Goal: Book appointment/travel/reservation

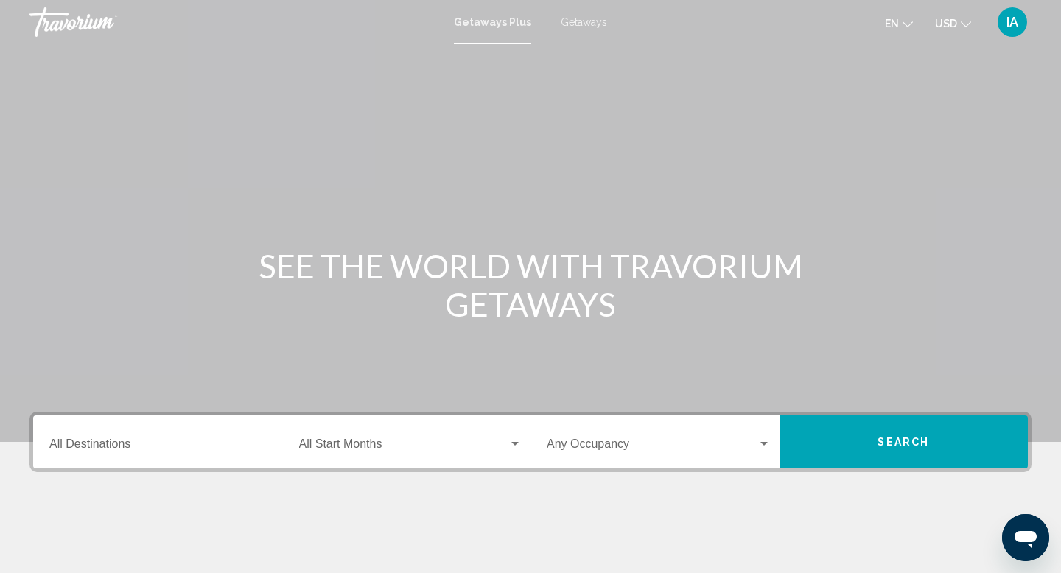
click at [200, 450] on input "Destination All Destinations" at bounding box center [161, 447] width 224 height 13
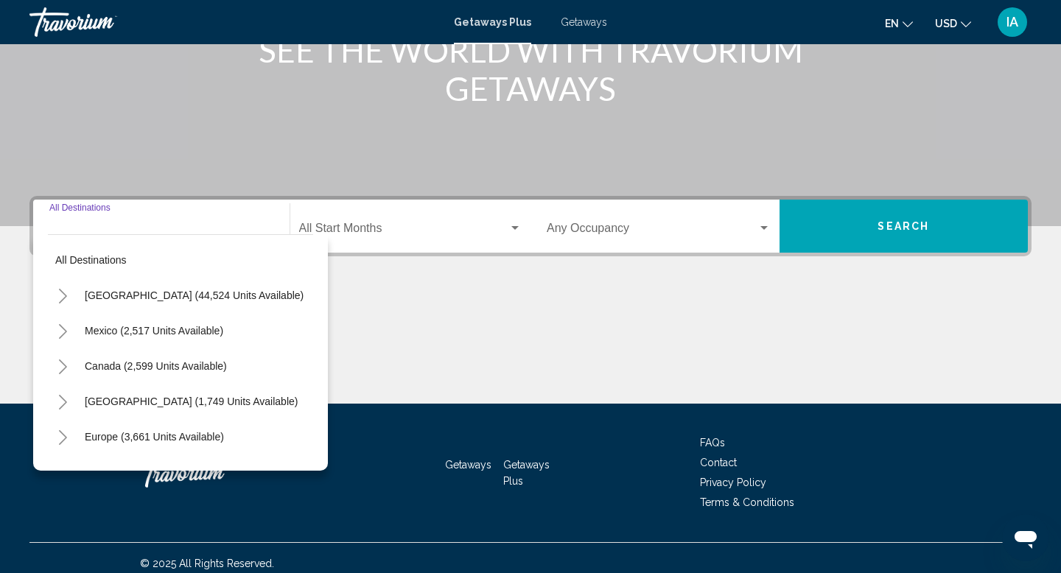
scroll to position [227, 0]
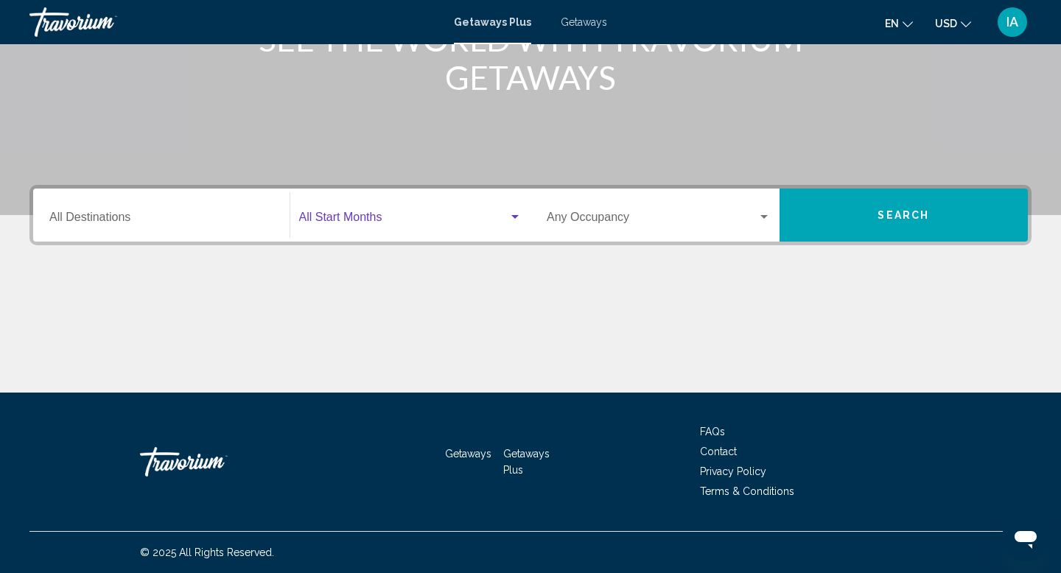
click at [371, 214] on span "Search widget" at bounding box center [404, 220] width 210 height 13
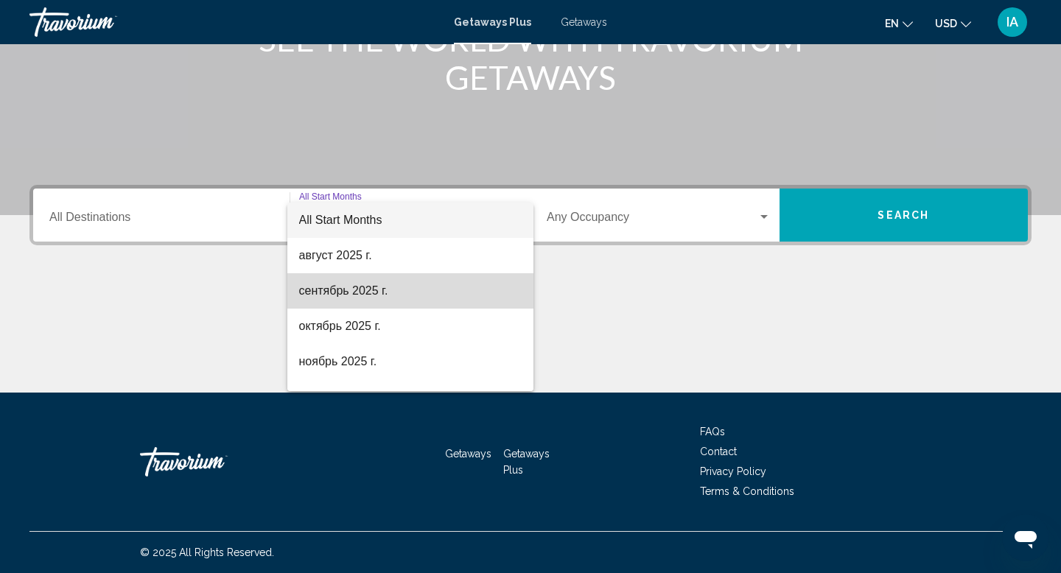
click at [368, 289] on span "сентябрь 2025 г." at bounding box center [410, 290] width 223 height 35
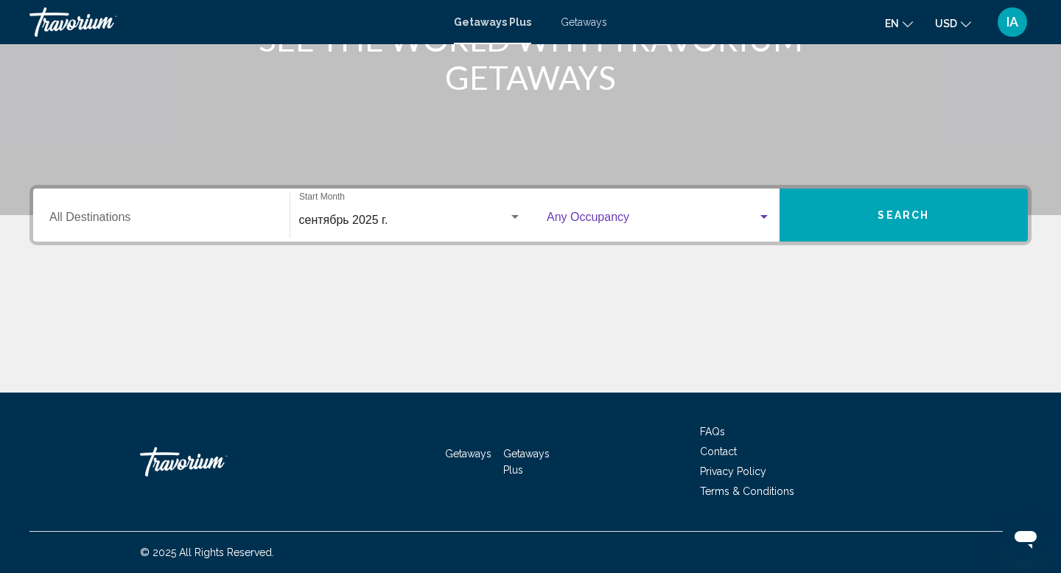
click at [701, 224] on span "Search widget" at bounding box center [652, 220] width 211 height 13
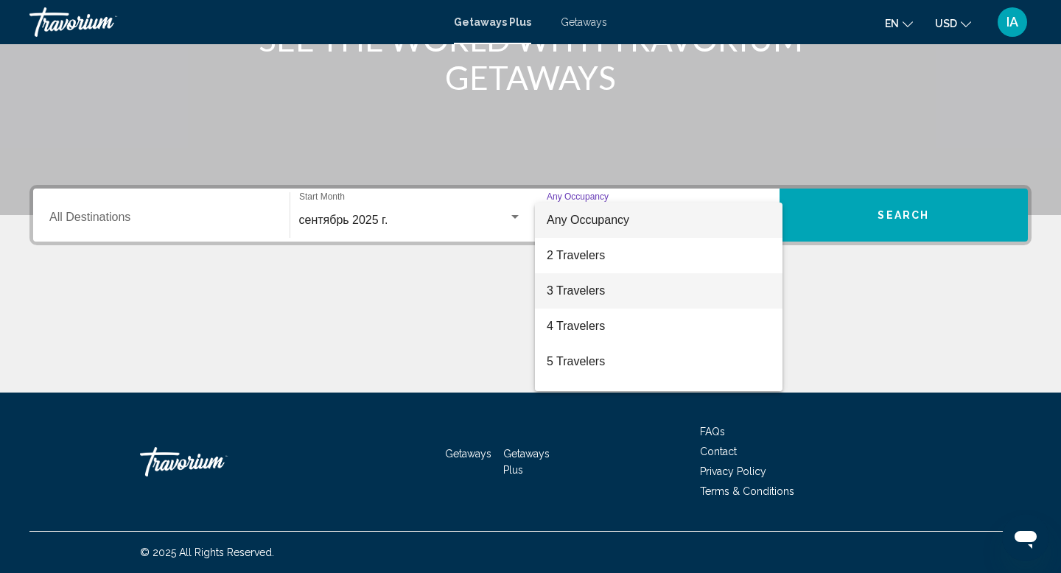
click at [640, 274] on span "3 Travelers" at bounding box center [659, 290] width 224 height 35
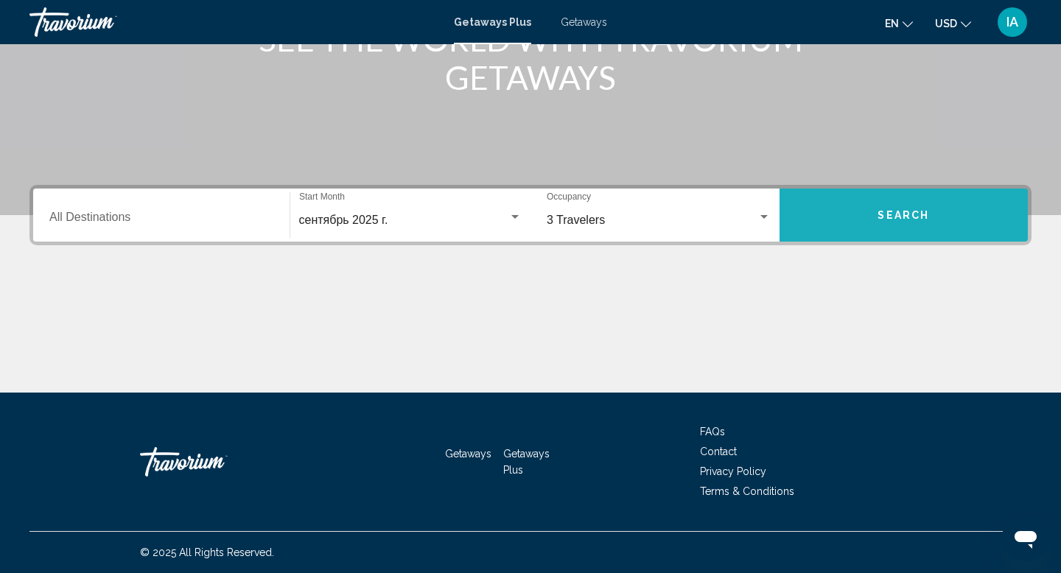
click at [870, 209] on button "Search" at bounding box center [904, 215] width 249 height 53
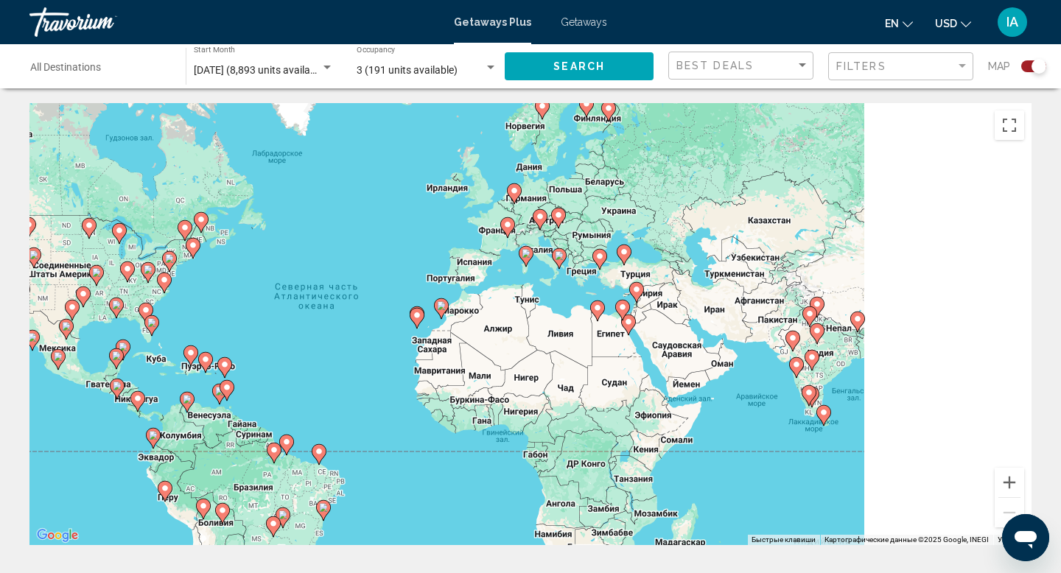
drag, startPoint x: 693, startPoint y: 455, endPoint x: 524, endPoint y: 451, distance: 169.5
click at [524, 451] on div "Чтобы активировать перетаскивание с помощью клавиатуры, нажмите Alt + Ввод. Пос…" at bounding box center [530, 324] width 1002 height 442
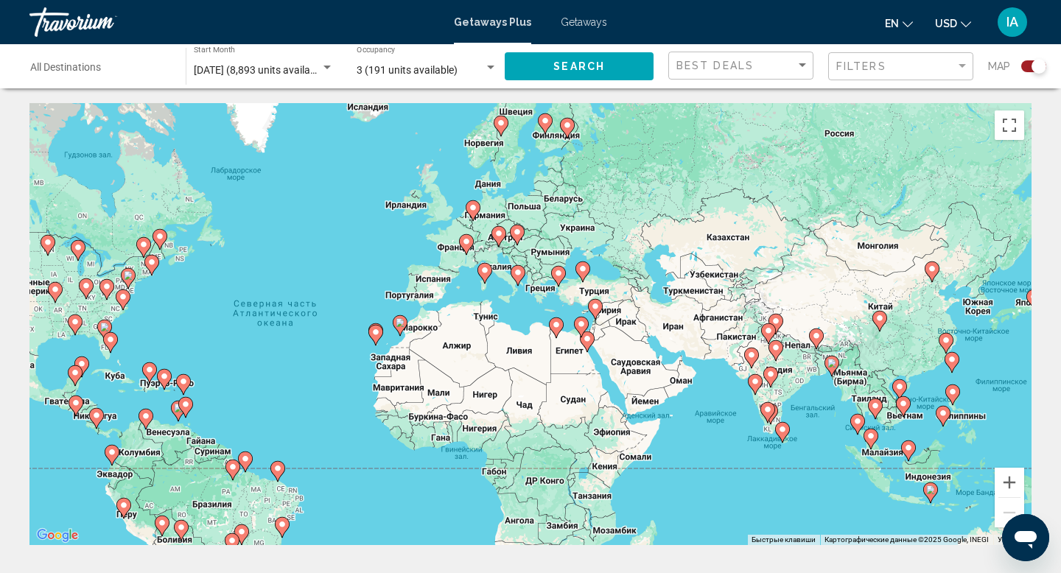
drag, startPoint x: 517, startPoint y: 329, endPoint x: 528, endPoint y: 349, distance: 23.4
click at [528, 350] on div "Чтобы активировать перетаскивание с помощью клавиатуры, нажмите Alt + Ввод. Пос…" at bounding box center [530, 324] width 1002 height 442
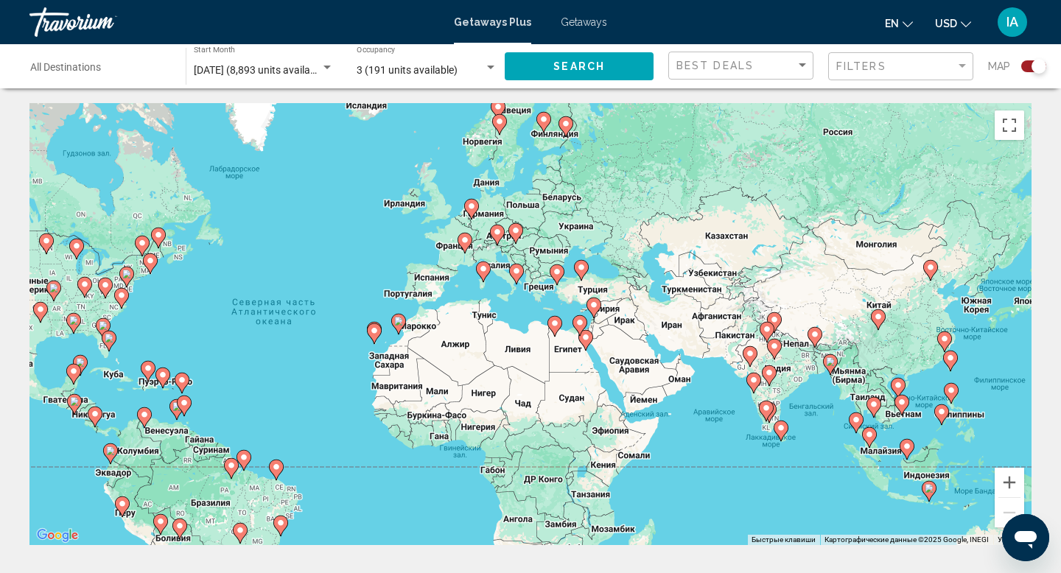
click at [580, 274] on icon "Main content" at bounding box center [581, 270] width 13 height 19
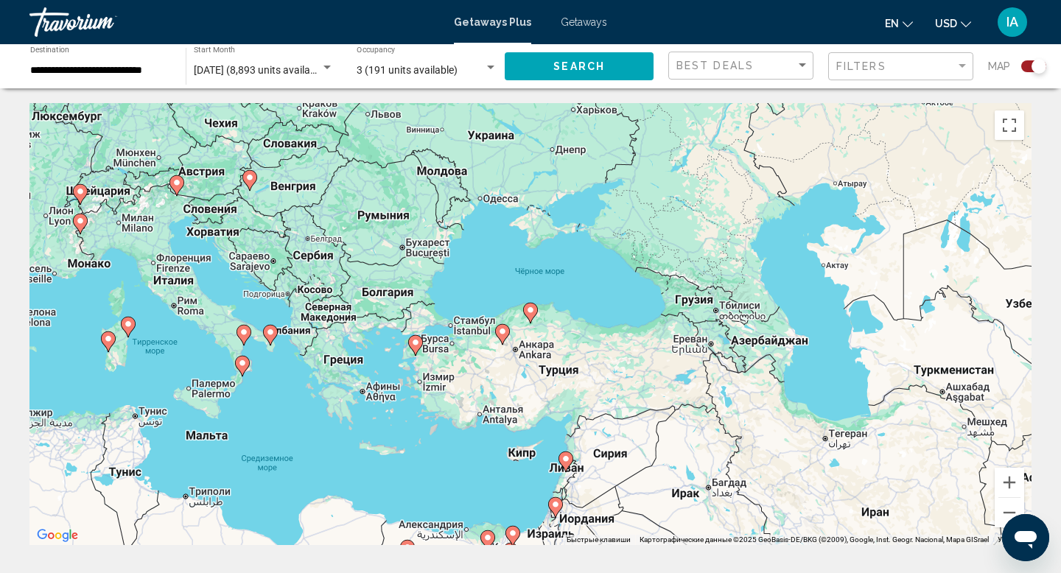
click at [511, 340] on div "Чтобы активировать перетаскивание с помощью клавиатуры, нажмите Alt + Ввод. Пос…" at bounding box center [530, 324] width 1002 height 442
click at [506, 337] on icon "Main content" at bounding box center [502, 334] width 15 height 21
type input "**********"
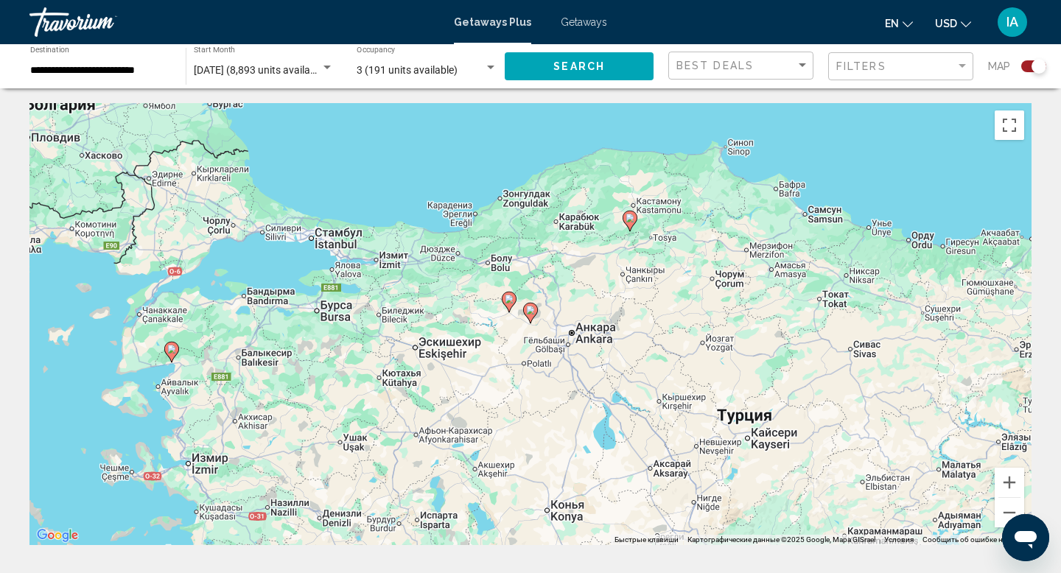
click at [532, 304] on icon "Main content" at bounding box center [530, 313] width 13 height 19
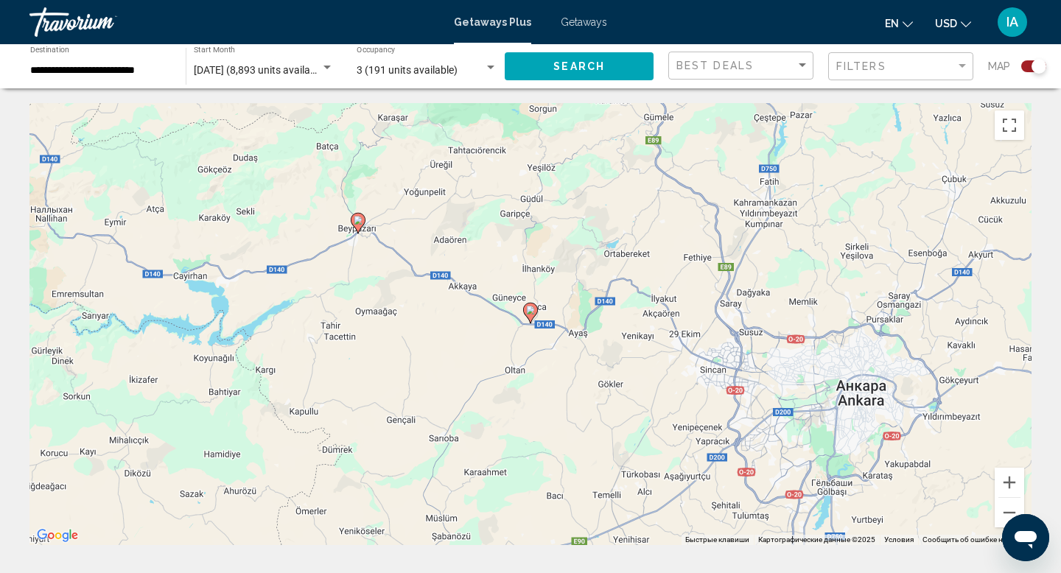
click at [533, 309] on image "Main content" at bounding box center [530, 310] width 9 height 9
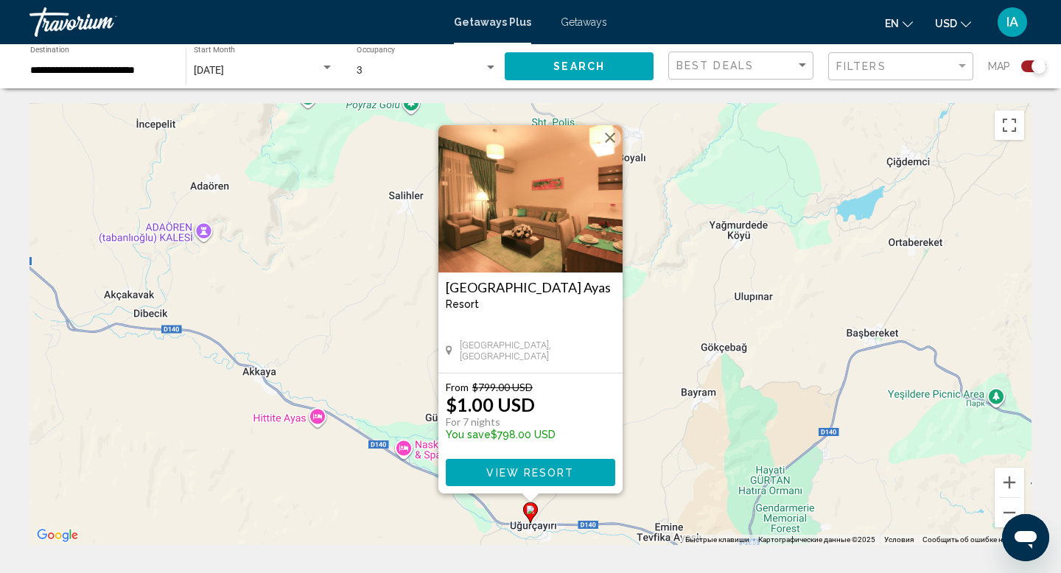
click at [606, 134] on button "Закрыть" at bounding box center [610, 138] width 22 height 22
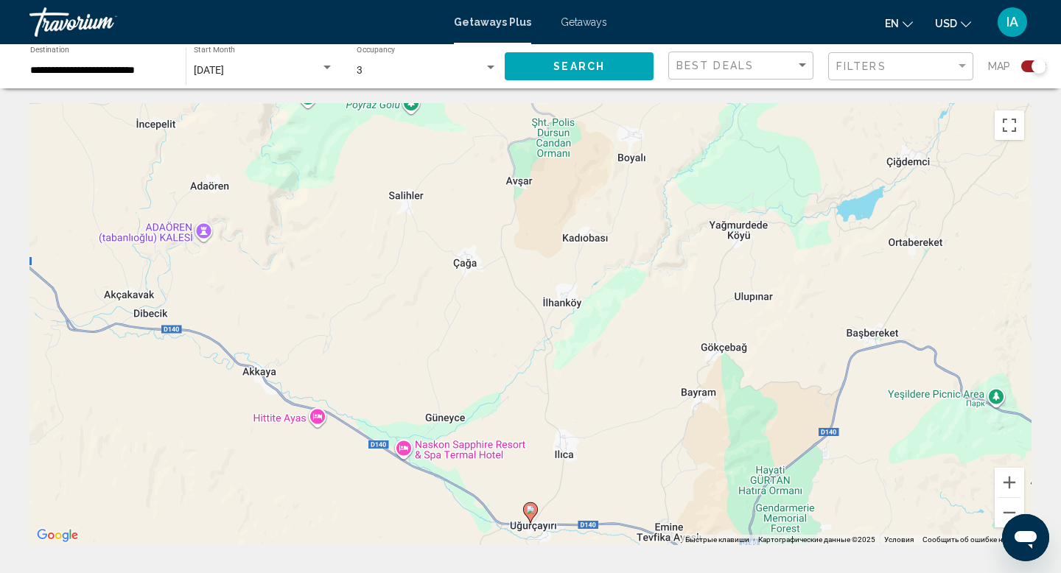
drag, startPoint x: 459, startPoint y: 503, endPoint x: 539, endPoint y: 422, distance: 114.1
click at [537, 429] on div "Для навигации используйте клавиши со стрелками. Чтобы активировать перетаскиван…" at bounding box center [530, 324] width 1002 height 442
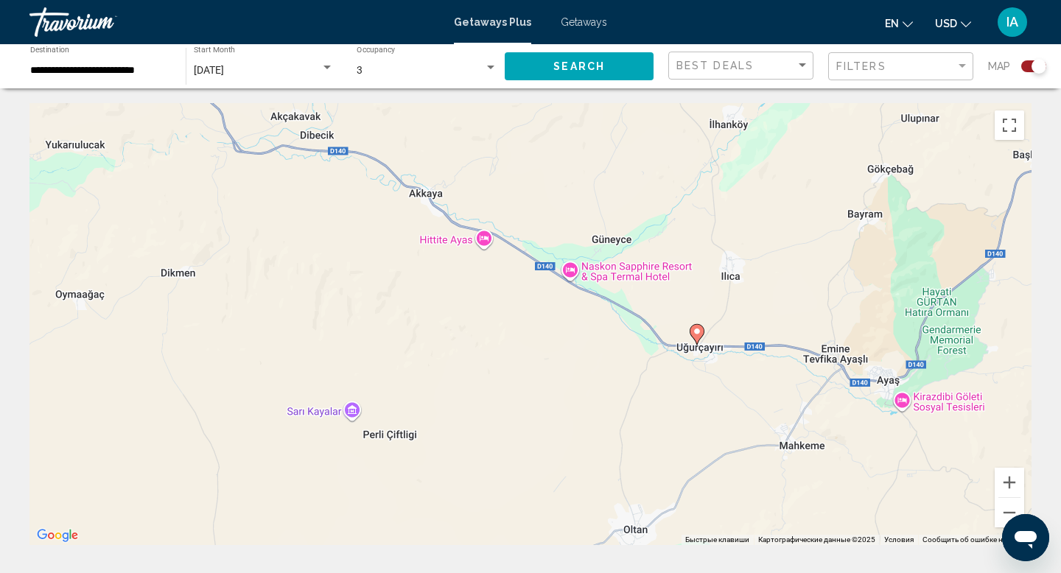
drag, startPoint x: 739, startPoint y: 363, endPoint x: 492, endPoint y: 395, distance: 249.7
click at [511, 395] on div "Чтобы активировать перетаскивание с помощью клавиатуры, нажмите Alt + Ввод. Пос…" at bounding box center [530, 324] width 1002 height 442
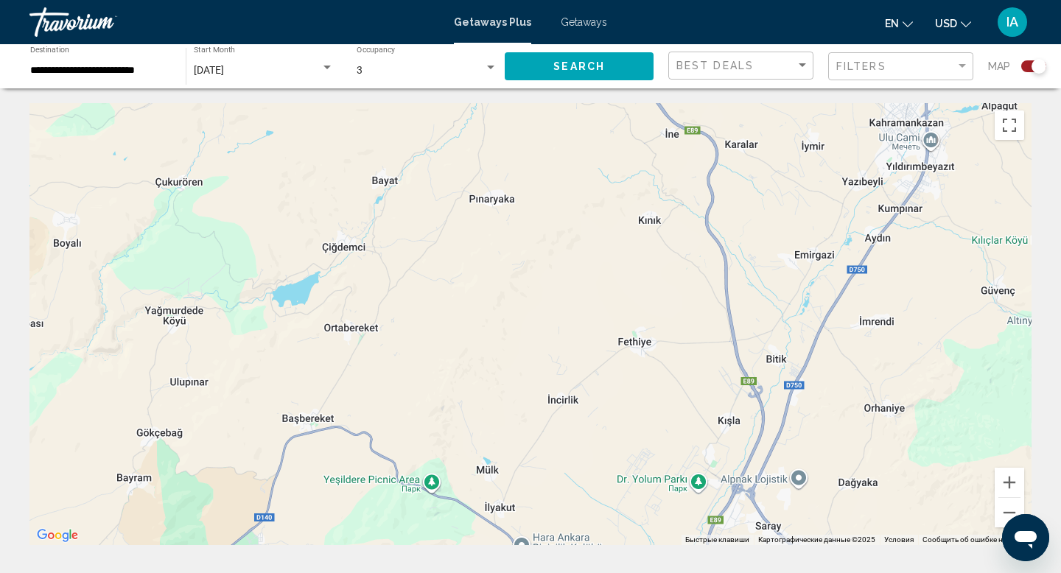
drag, startPoint x: 492, startPoint y: 395, endPoint x: 479, endPoint y: 573, distance: 178.0
